Goal: Information Seeking & Learning: Compare options

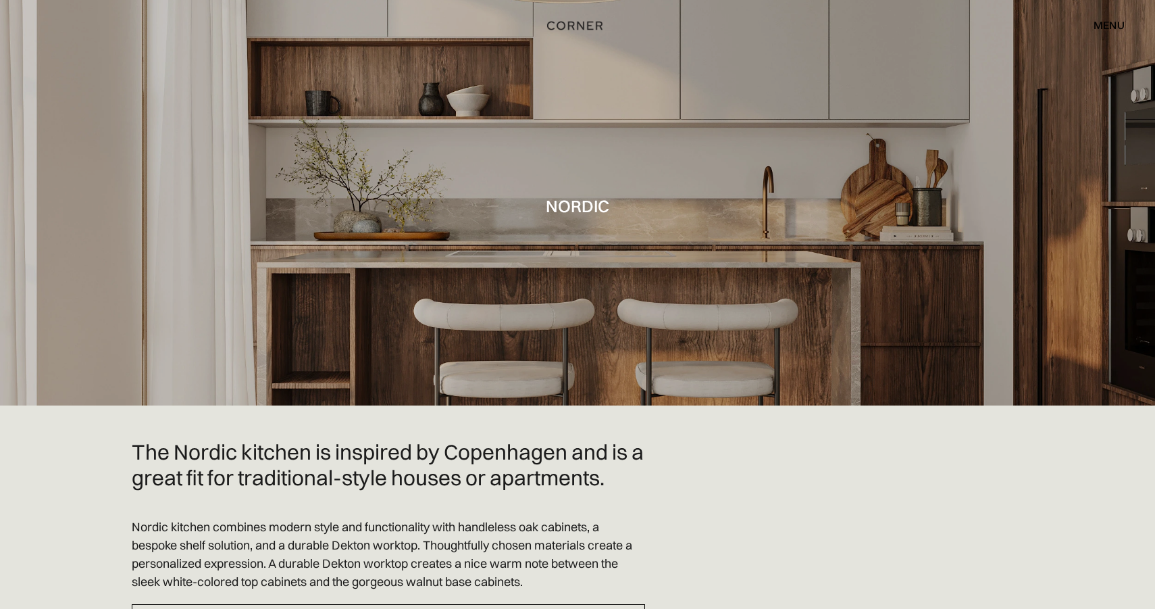
click at [576, 26] on img "home" at bounding box center [574, 26] width 55 height 18
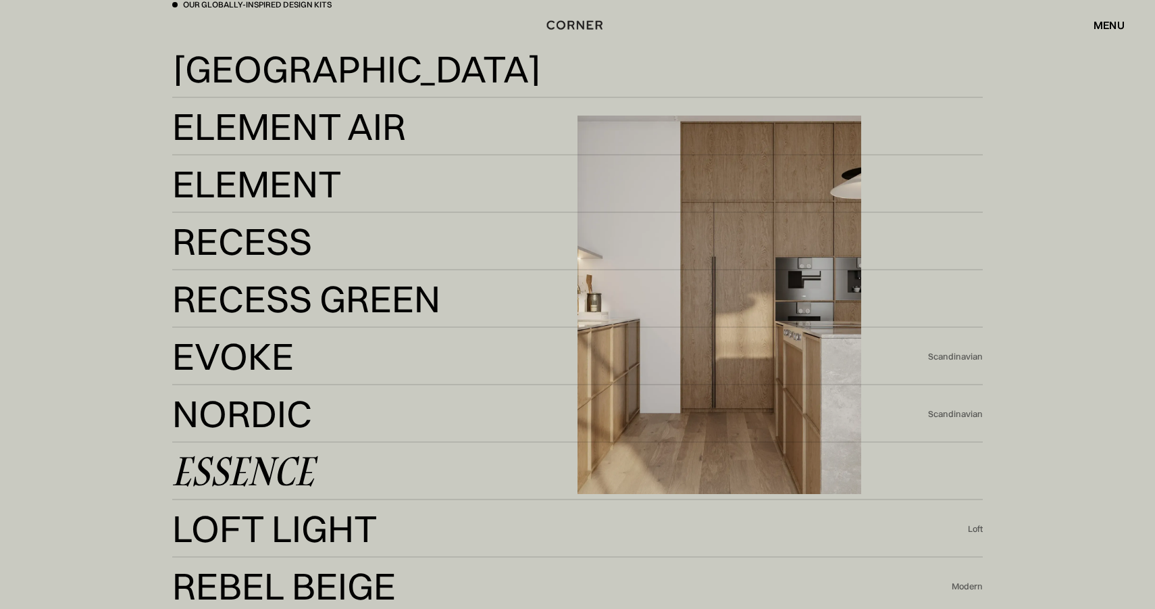
scroll to position [2984, 0]
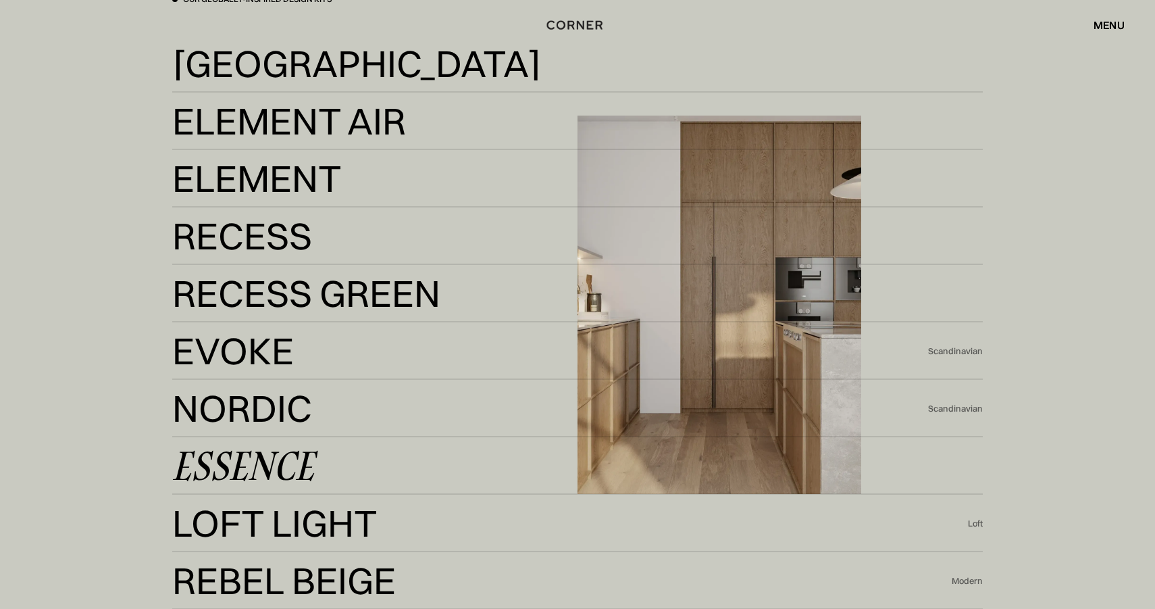
click at [232, 476] on div "Essence" at bounding box center [243, 465] width 142 height 32
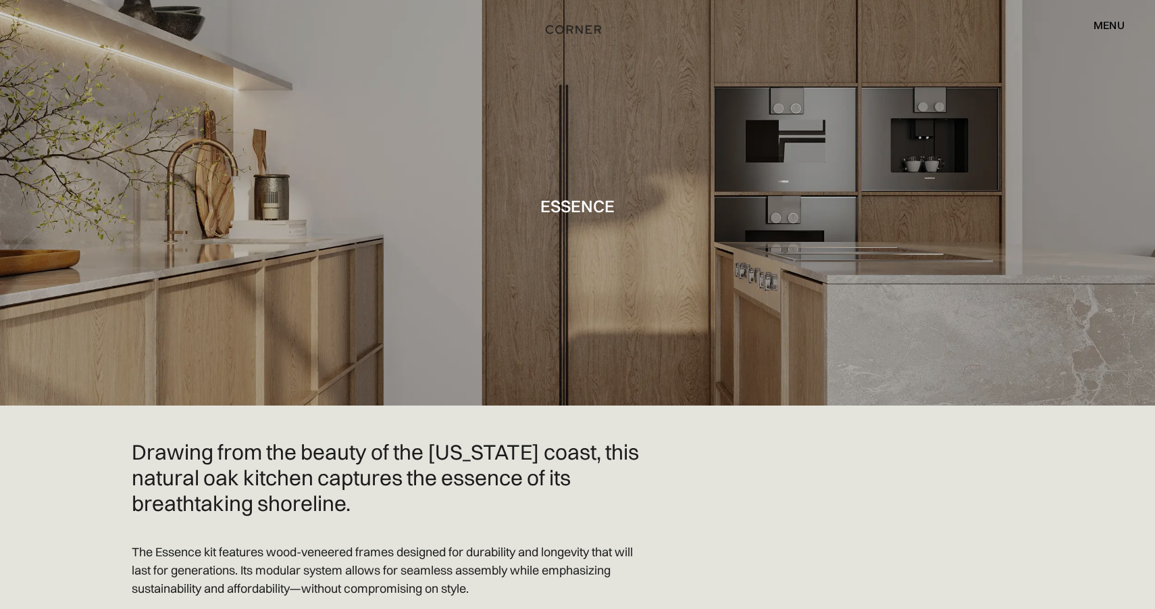
click at [573, 30] on img "home" at bounding box center [573, 30] width 55 height 18
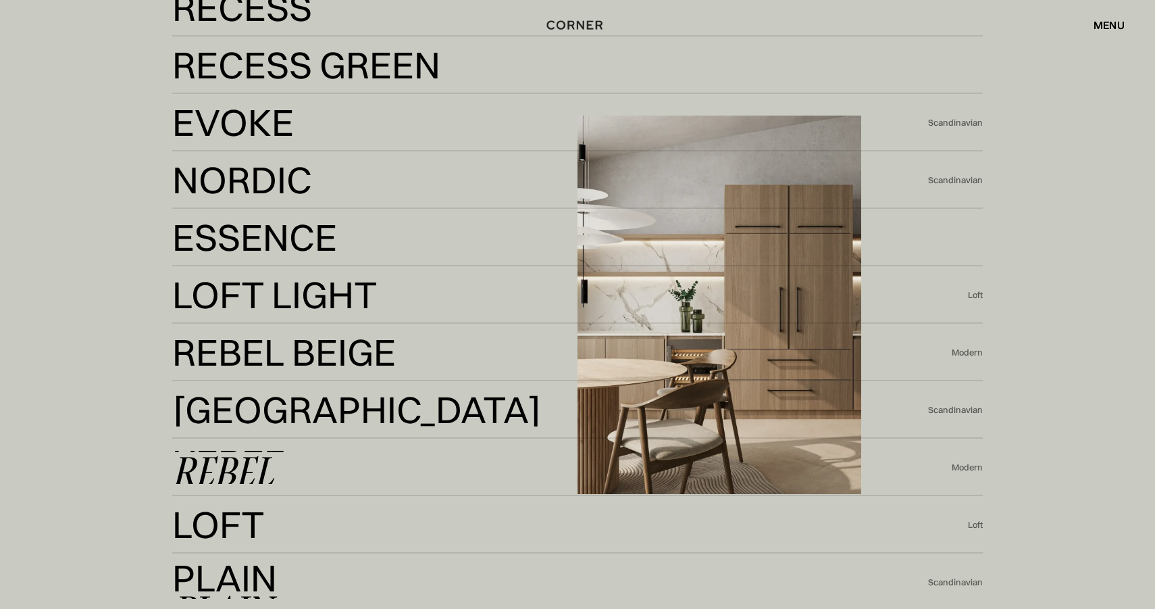
scroll to position [3453, 0]
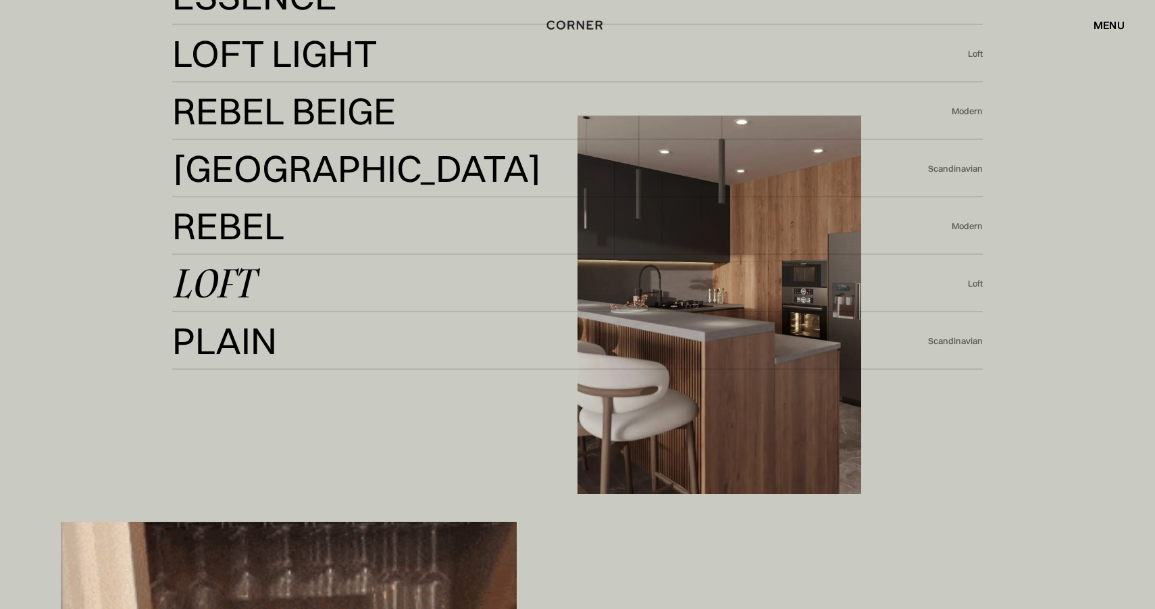
click at [226, 290] on div "Loft" at bounding box center [213, 283] width 82 height 32
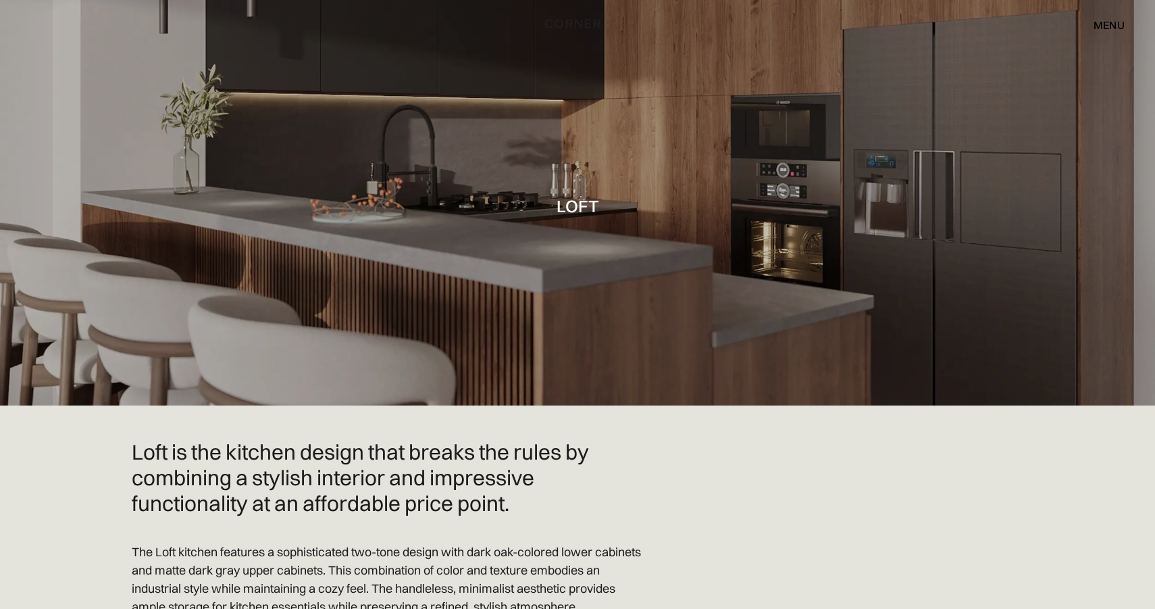
click at [569, 22] on img "home" at bounding box center [572, 24] width 55 height 18
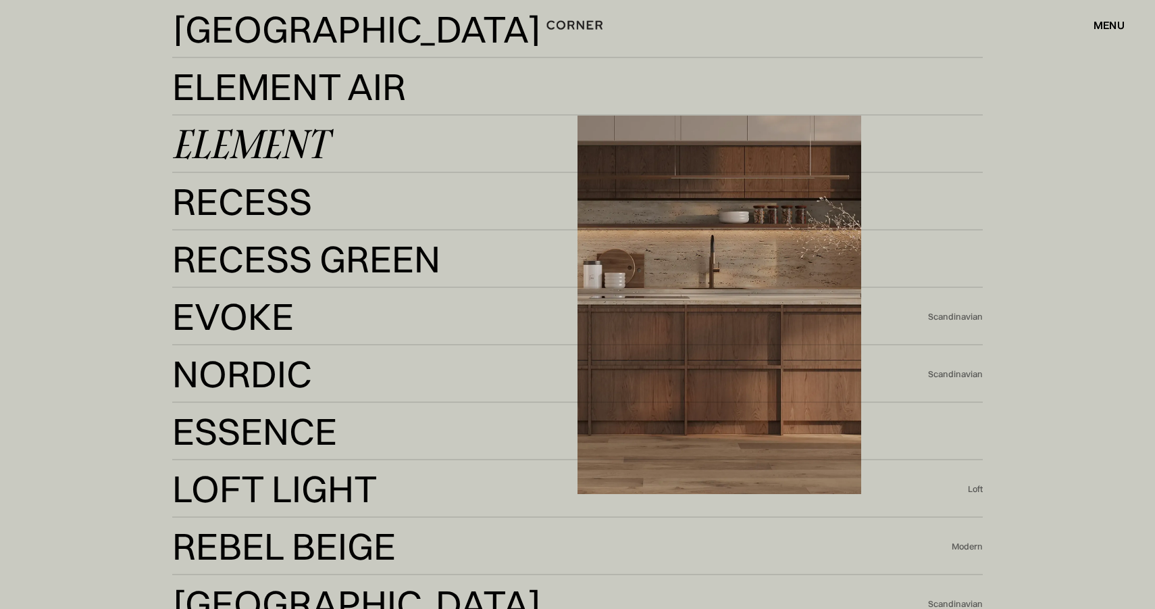
scroll to position [3018, 0]
click at [249, 131] on div "Element" at bounding box center [249, 144] width 155 height 32
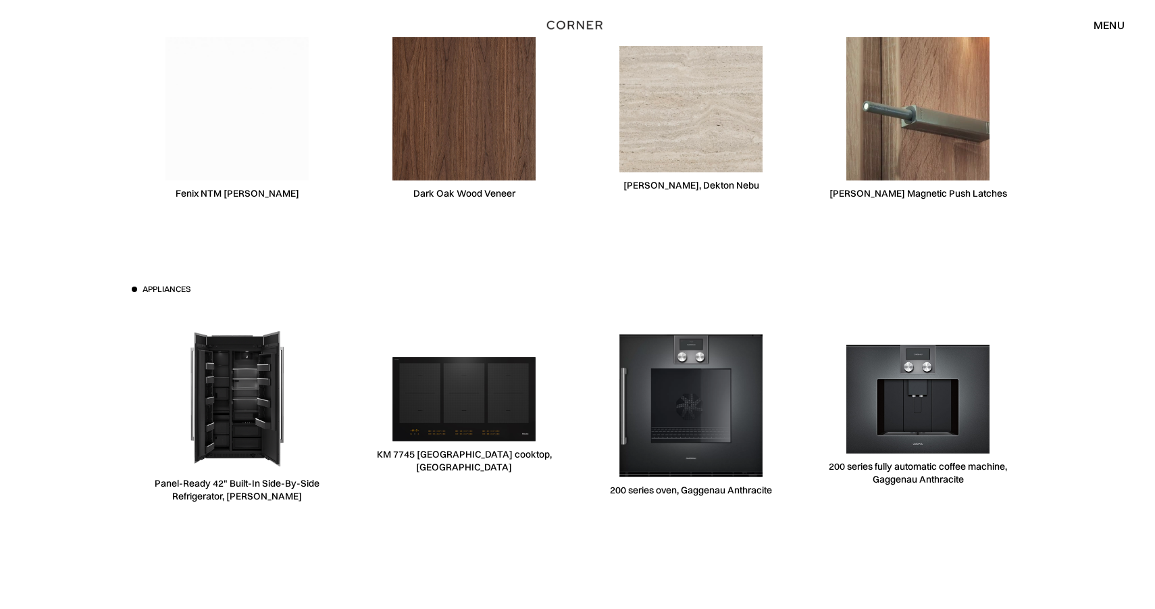
scroll to position [4238, 0]
